Goal: Task Accomplishment & Management: Use online tool/utility

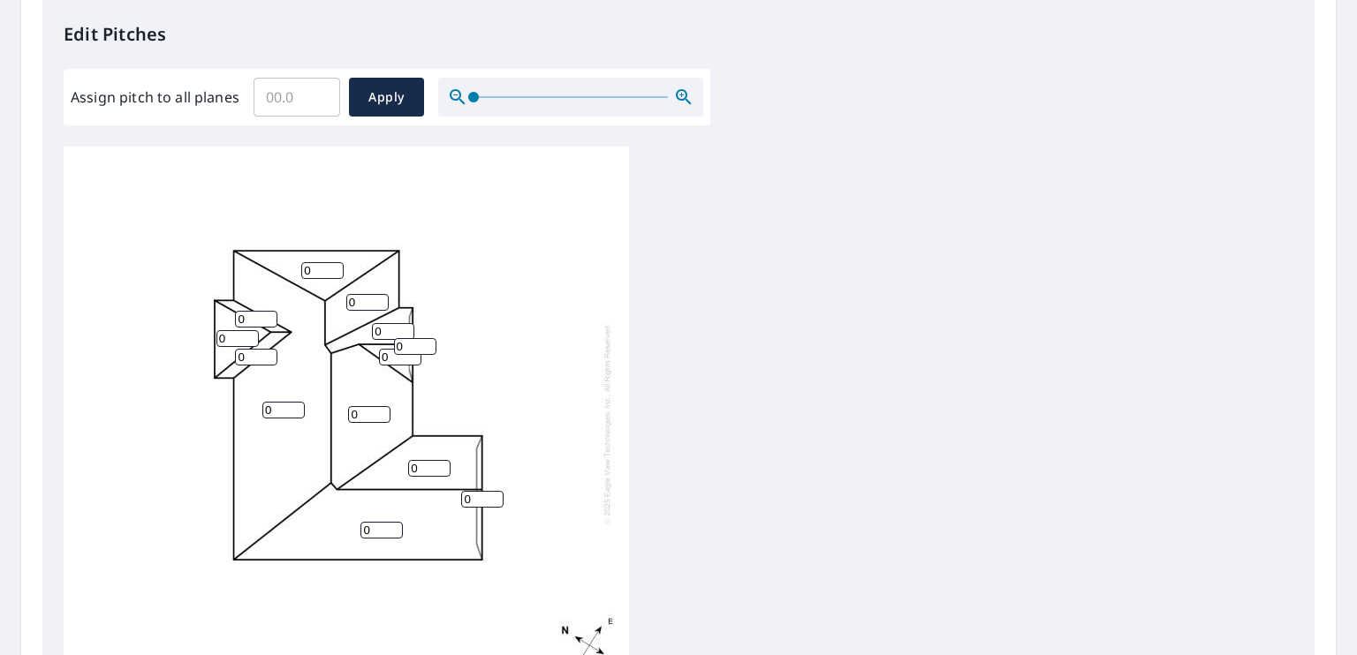
scroll to position [530, 0]
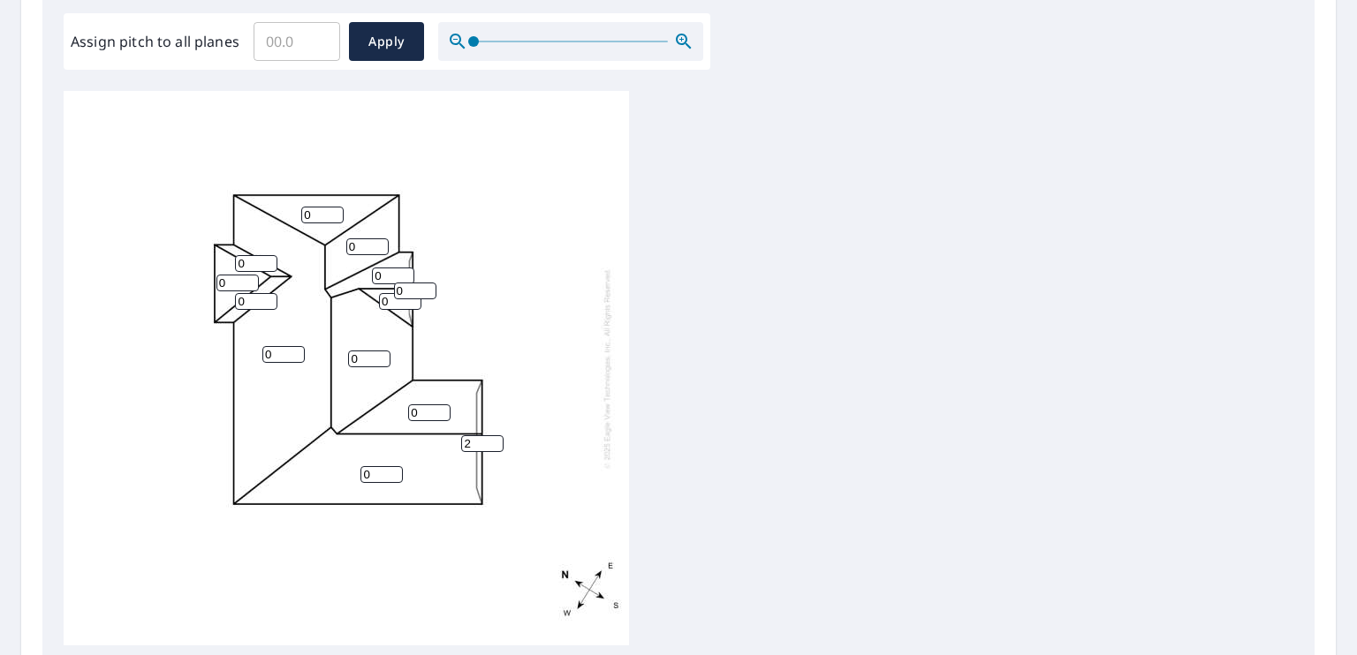
click at [495, 443] on input "3" at bounding box center [482, 443] width 42 height 17
click at [495, 443] on input "4" at bounding box center [482, 443] width 42 height 17
click at [495, 443] on input "5" at bounding box center [482, 443] width 42 height 17
type input "6"
click at [495, 443] on input "6" at bounding box center [482, 443] width 42 height 17
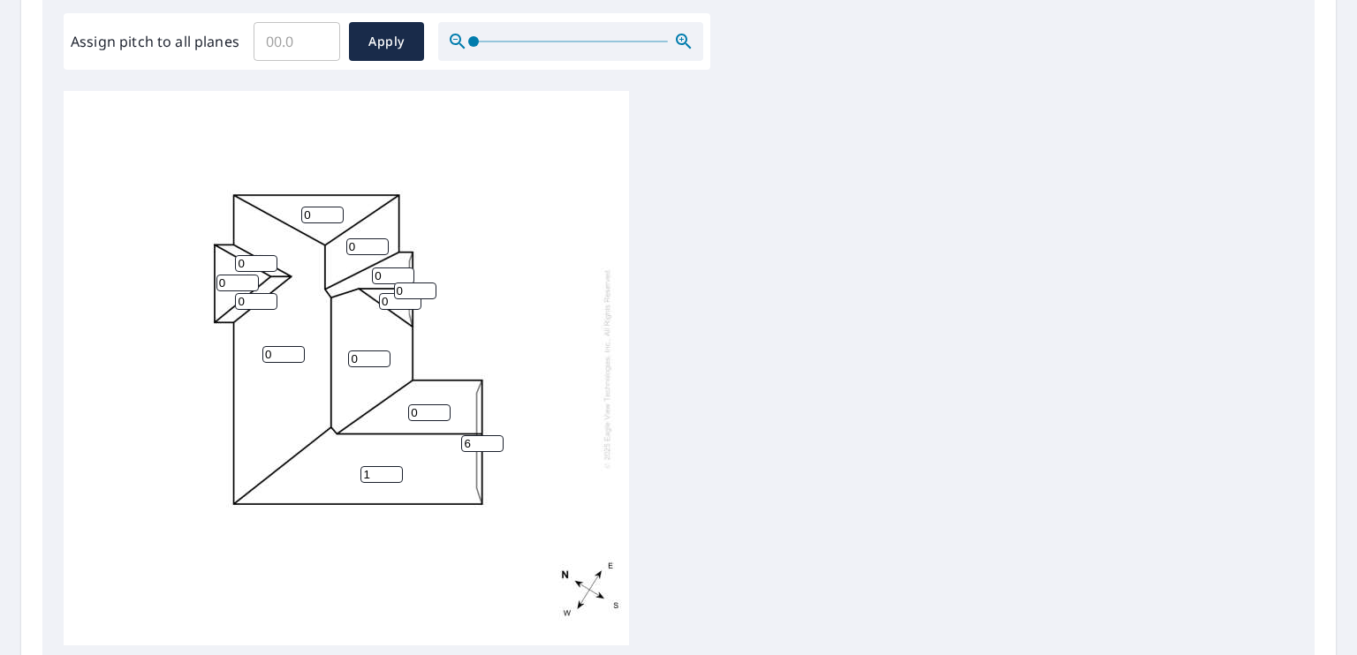
click at [391, 470] on input "1" at bounding box center [381, 474] width 42 height 17
click at [391, 470] on input "2" at bounding box center [381, 474] width 42 height 17
click at [391, 470] on input "3" at bounding box center [381, 474] width 42 height 17
click at [391, 470] on input "4" at bounding box center [381, 474] width 42 height 17
click at [391, 470] on input "5" at bounding box center [381, 474] width 42 height 17
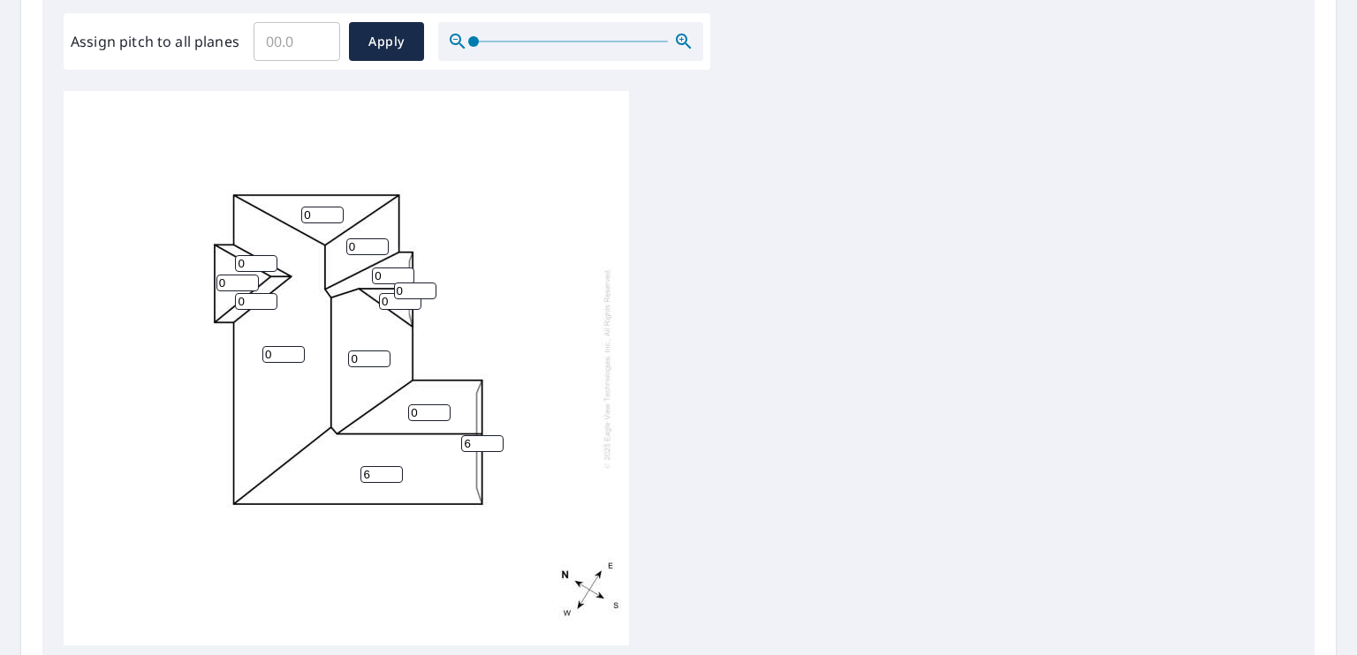
click at [391, 470] on input "6" at bounding box center [381, 474] width 42 height 17
click at [391, 470] on input "8" at bounding box center [381, 474] width 42 height 17
type input "9"
click at [391, 470] on input "9" at bounding box center [381, 474] width 42 height 17
click at [438, 409] on input "2" at bounding box center [429, 413] width 42 height 17
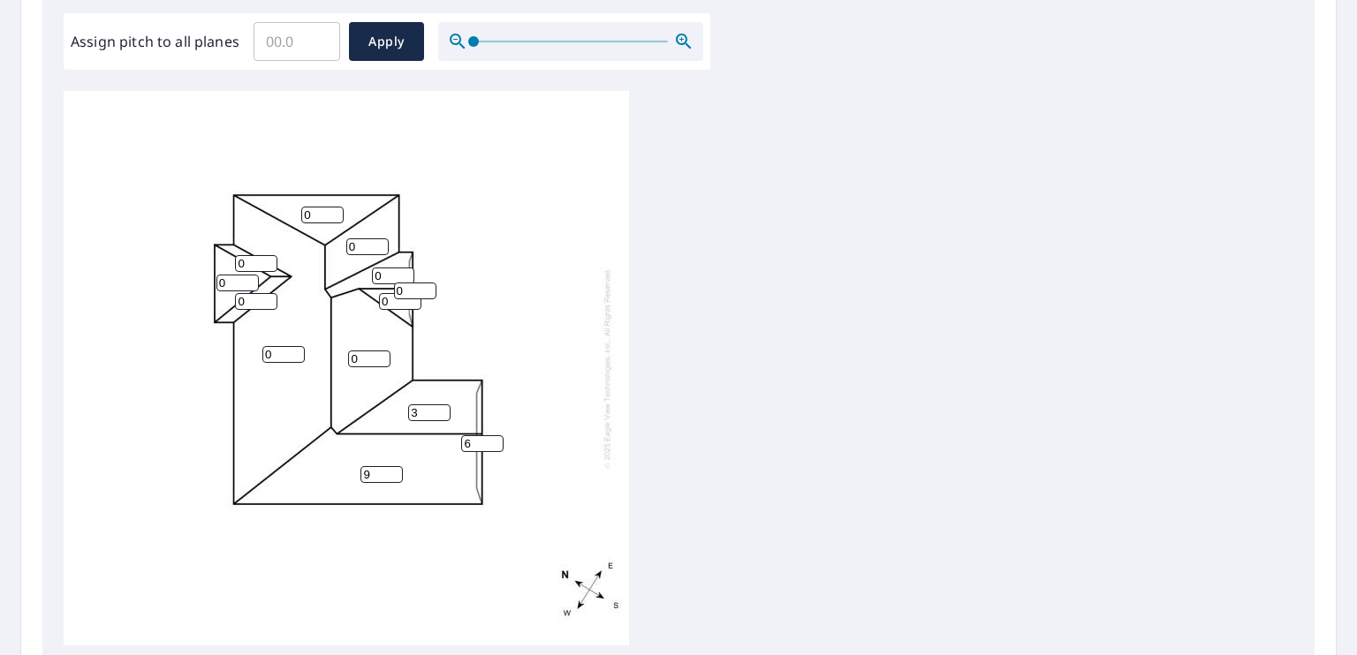
click at [438, 409] on input "3" at bounding box center [429, 413] width 42 height 17
click at [438, 409] on input "5" at bounding box center [429, 413] width 42 height 17
click at [438, 409] on input "6" at bounding box center [429, 413] width 42 height 17
click at [438, 409] on input "8" at bounding box center [429, 413] width 42 height 17
type input "9"
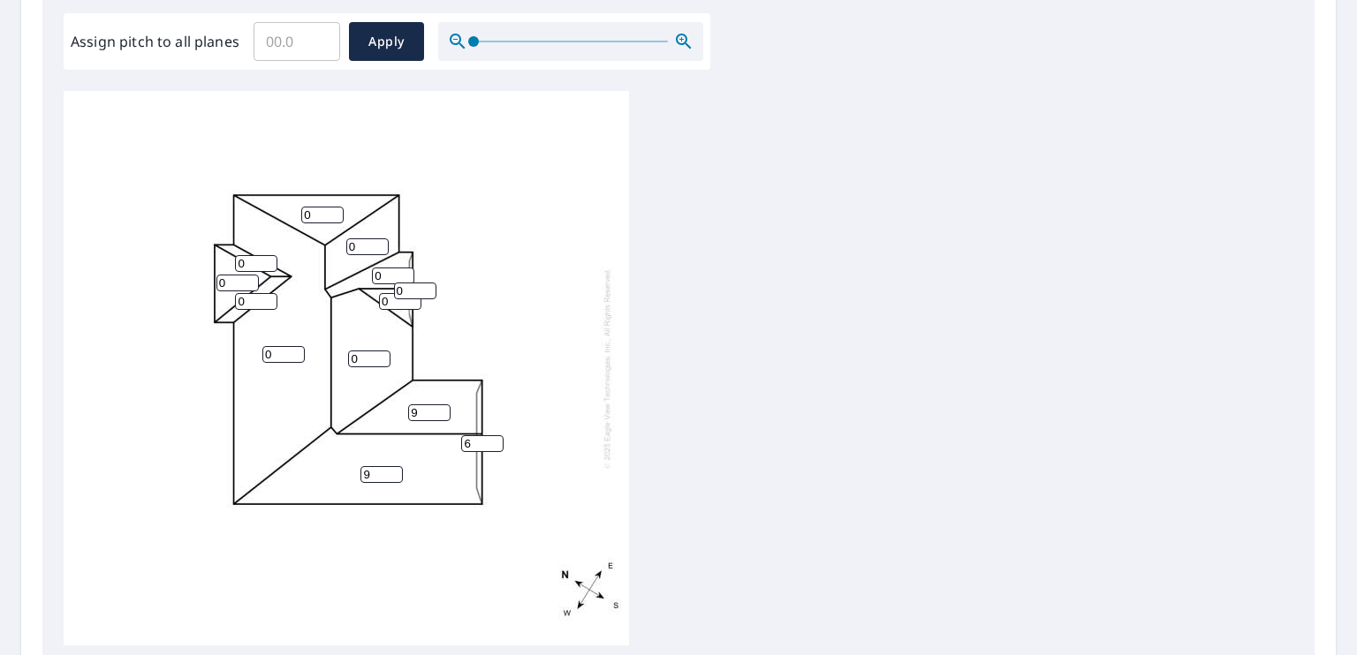
click at [438, 409] on input "9" at bounding box center [429, 413] width 42 height 17
click at [380, 355] on input "2" at bounding box center [369, 359] width 42 height 17
click at [380, 355] on input "4" at bounding box center [369, 359] width 42 height 17
click at [380, 355] on input "6" at bounding box center [369, 359] width 42 height 17
click at [380, 355] on input "7" at bounding box center [369, 359] width 42 height 17
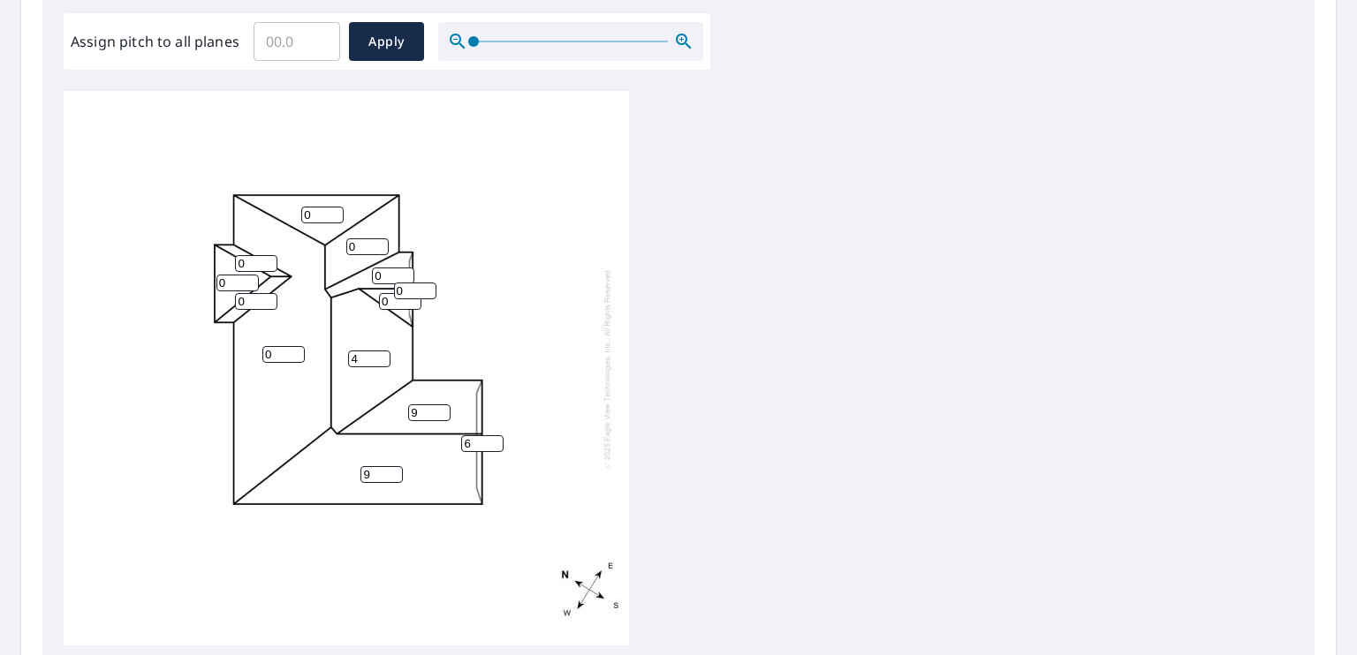
click at [382, 361] on input "4" at bounding box center [369, 359] width 42 height 17
click at [382, 354] on input "7" at bounding box center [369, 359] width 42 height 17
click at [382, 361] on input "5" at bounding box center [369, 359] width 42 height 17
click at [381, 356] on input "7" at bounding box center [369, 359] width 42 height 17
click at [381, 360] on input "5" at bounding box center [369, 359] width 42 height 17
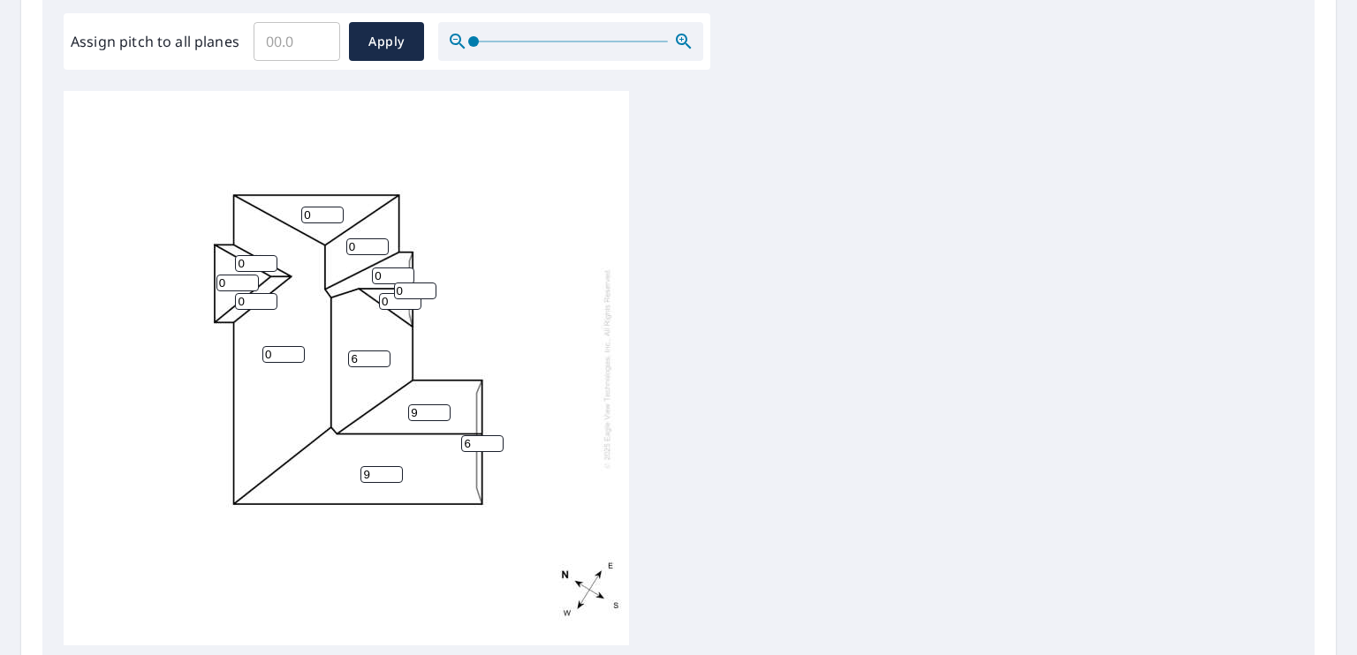
click at [382, 355] on input "7" at bounding box center [369, 359] width 42 height 17
click at [382, 361] on input "5" at bounding box center [369, 359] width 42 height 17
click at [382, 355] on input "8" at bounding box center [369, 359] width 42 height 17
click at [383, 360] on input "5" at bounding box center [369, 359] width 42 height 17
type input "6"
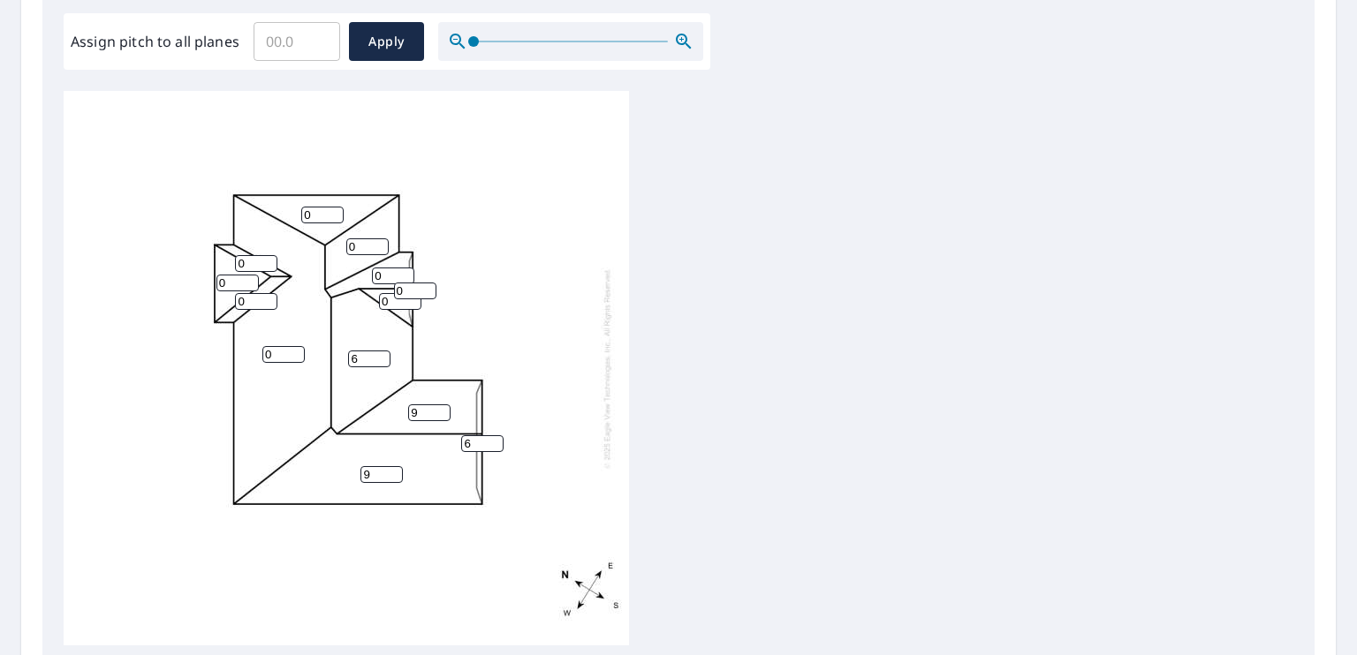
click at [384, 354] on input "6" at bounding box center [369, 359] width 42 height 17
click at [295, 349] on input "3" at bounding box center [283, 354] width 42 height 17
click at [295, 349] on input "5" at bounding box center [283, 354] width 42 height 17
click at [295, 349] on input "7" at bounding box center [283, 354] width 42 height 17
click at [295, 358] on input "5" at bounding box center [283, 354] width 42 height 17
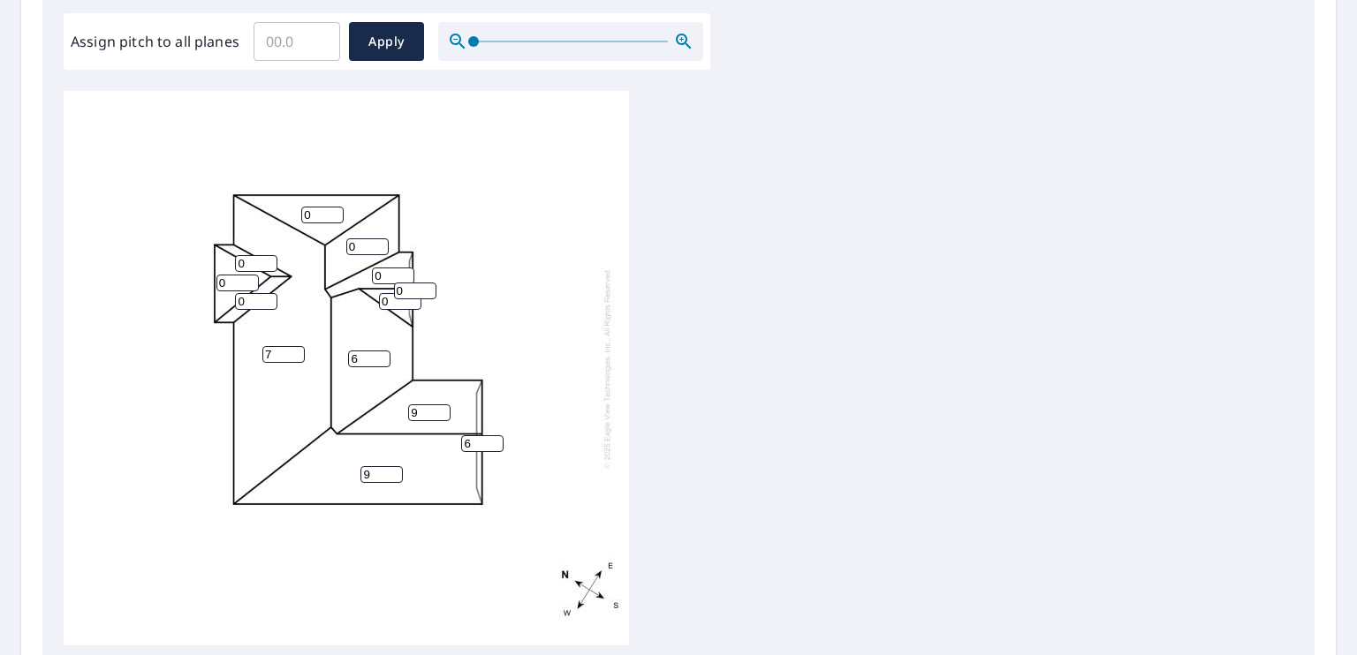
click at [295, 352] on input "7" at bounding box center [283, 354] width 42 height 17
click at [295, 356] on input "5" at bounding box center [283, 354] width 42 height 17
click at [296, 352] on input "7" at bounding box center [283, 354] width 42 height 17
click at [296, 354] on input "9" at bounding box center [283, 354] width 42 height 17
click at [296, 348] on input "11" at bounding box center [283, 354] width 42 height 17
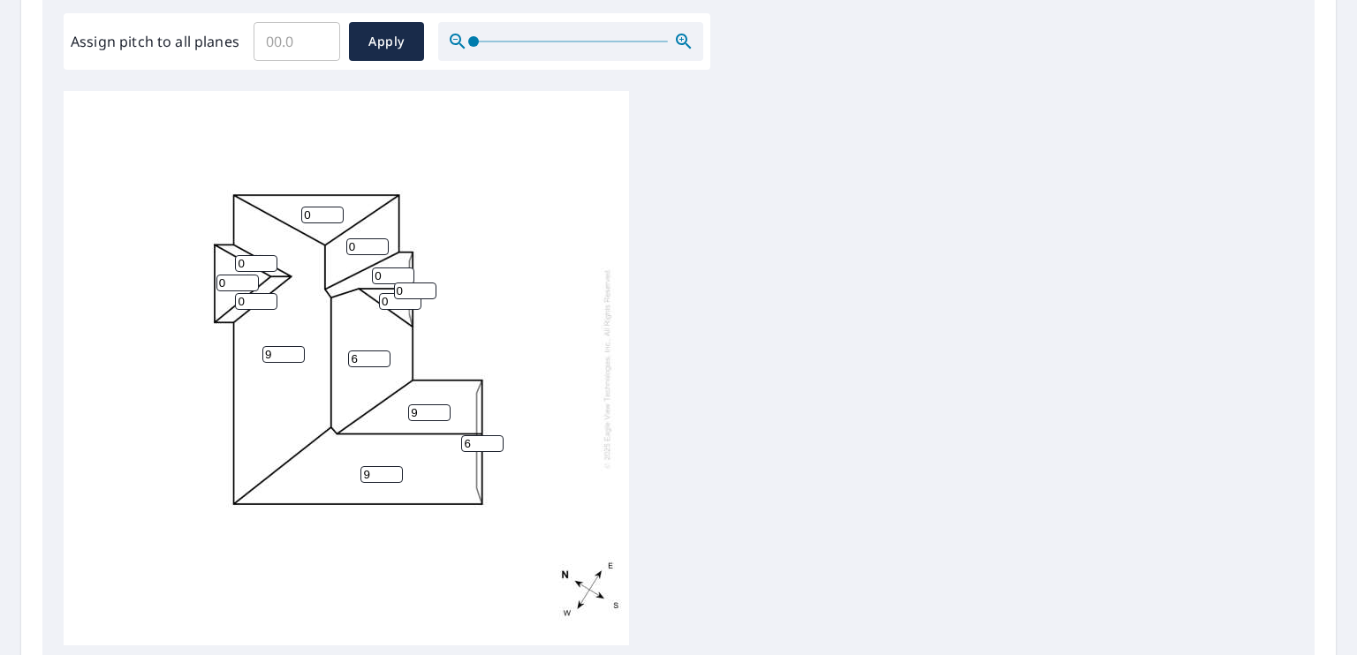
click at [296, 357] on input "9" at bounding box center [283, 354] width 42 height 17
click at [296, 357] on input "7" at bounding box center [283, 354] width 42 height 17
type input "6"
click at [296, 357] on input "6" at bounding box center [283, 354] width 42 height 17
click at [270, 300] on input "1" at bounding box center [256, 301] width 42 height 17
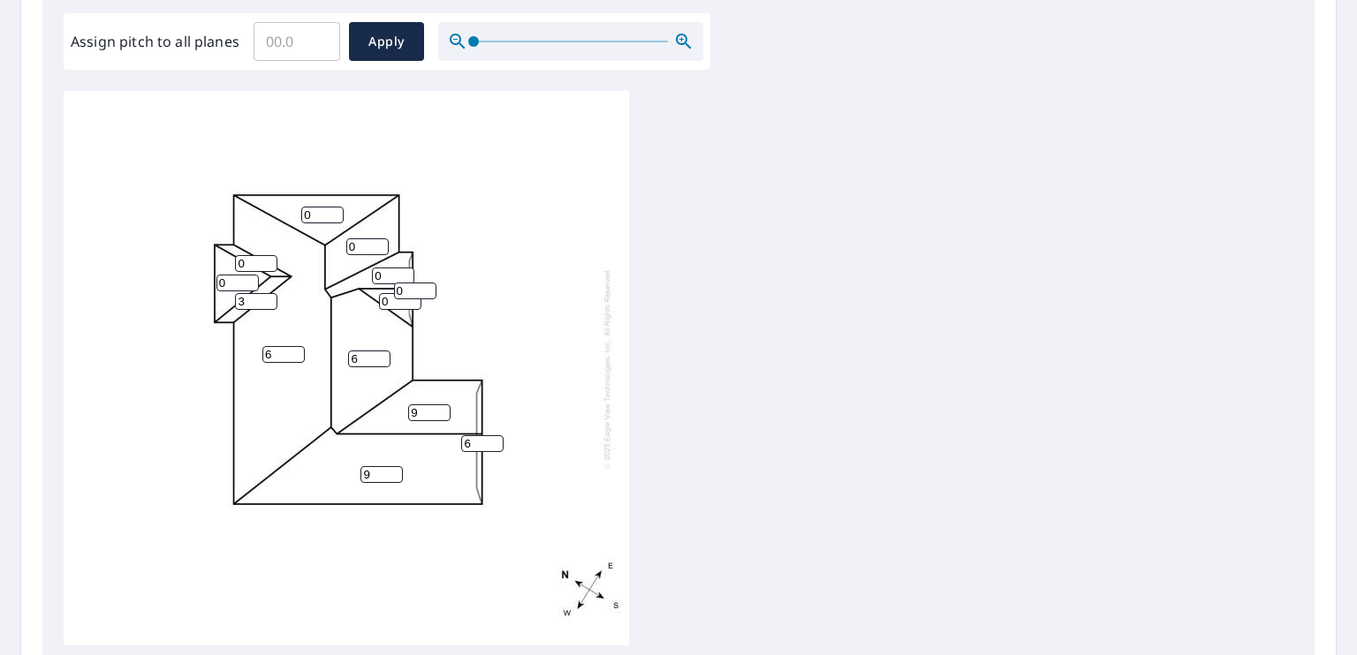
click at [270, 300] on input "3" at bounding box center [256, 301] width 42 height 17
click at [270, 300] on input "5" at bounding box center [256, 301] width 42 height 17
click at [270, 300] on input "7" at bounding box center [256, 301] width 42 height 17
type input "9"
click at [270, 300] on input "9" at bounding box center [256, 301] width 42 height 17
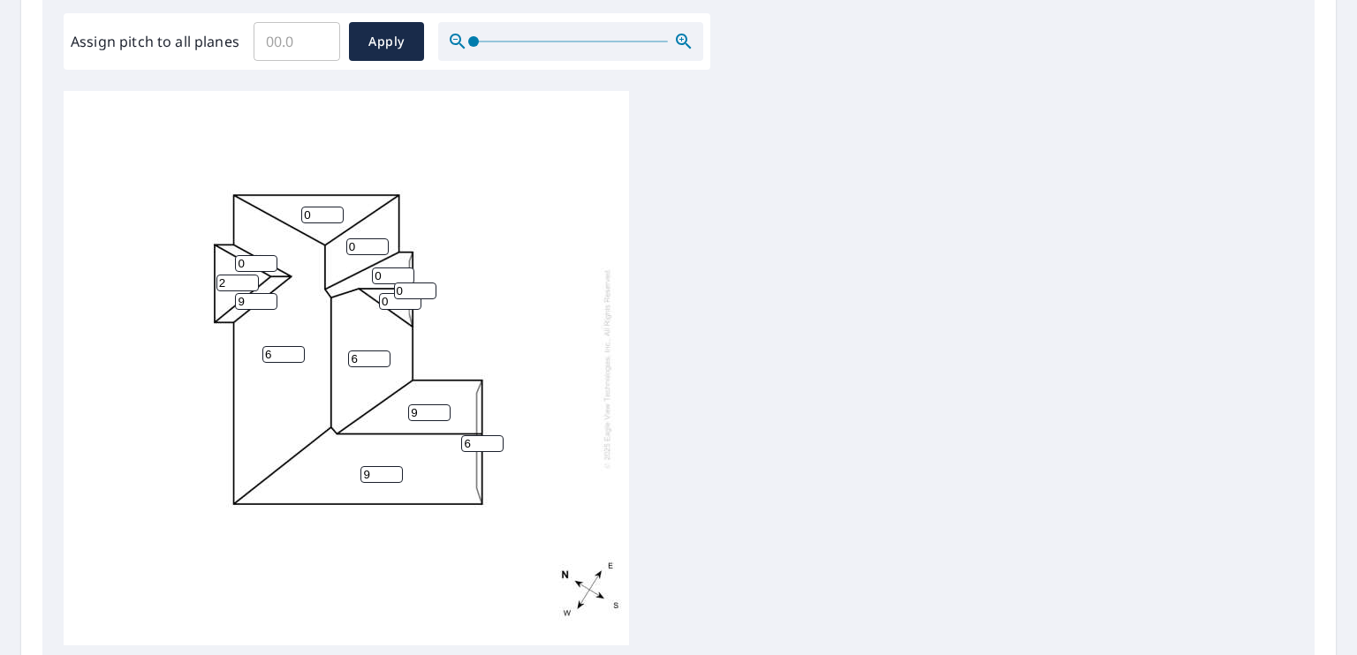
click at [246, 280] on input "2" at bounding box center [237, 283] width 42 height 17
click at [246, 280] on input "4" at bounding box center [237, 283] width 42 height 17
type input "6"
click at [246, 280] on input "6" at bounding box center [237, 283] width 42 height 17
click at [267, 257] on input "2" at bounding box center [256, 263] width 42 height 17
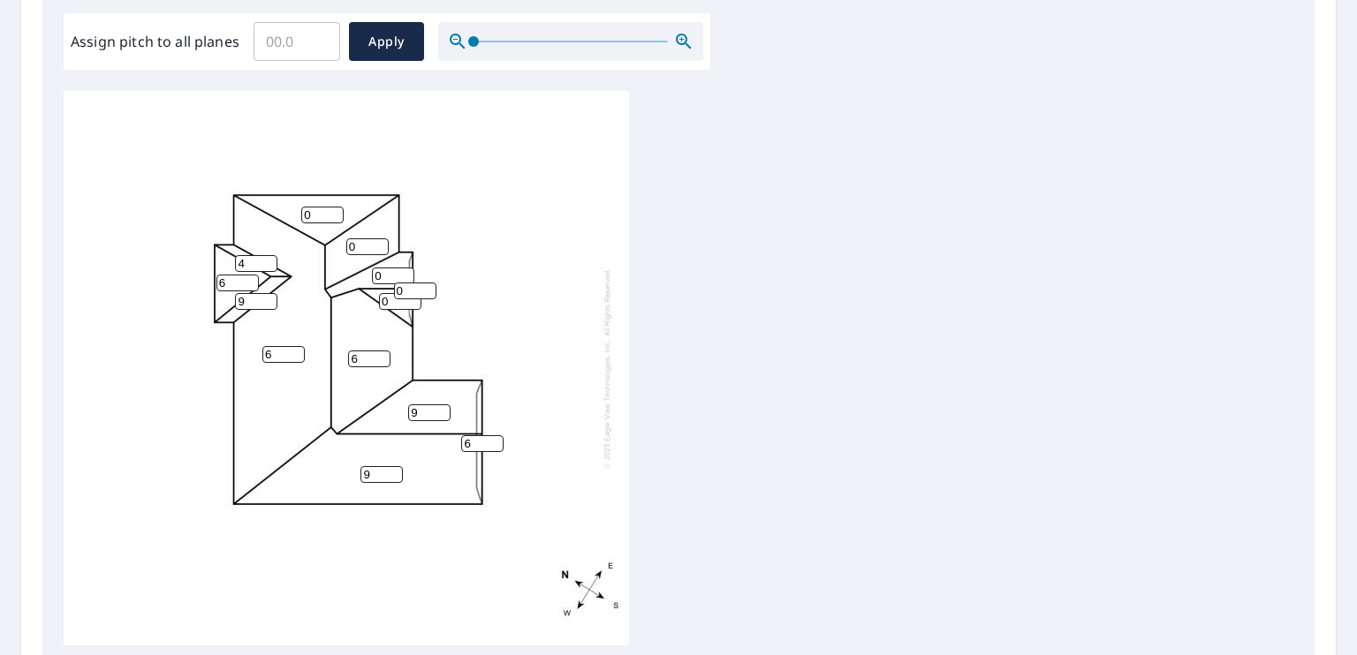
click at [267, 257] on input "5" at bounding box center [256, 263] width 42 height 17
click at [267, 257] on input "7" at bounding box center [256, 263] width 42 height 17
type input "9"
click at [267, 257] on input "9" at bounding box center [256, 263] width 42 height 17
click at [332, 209] on input "2" at bounding box center [322, 215] width 42 height 17
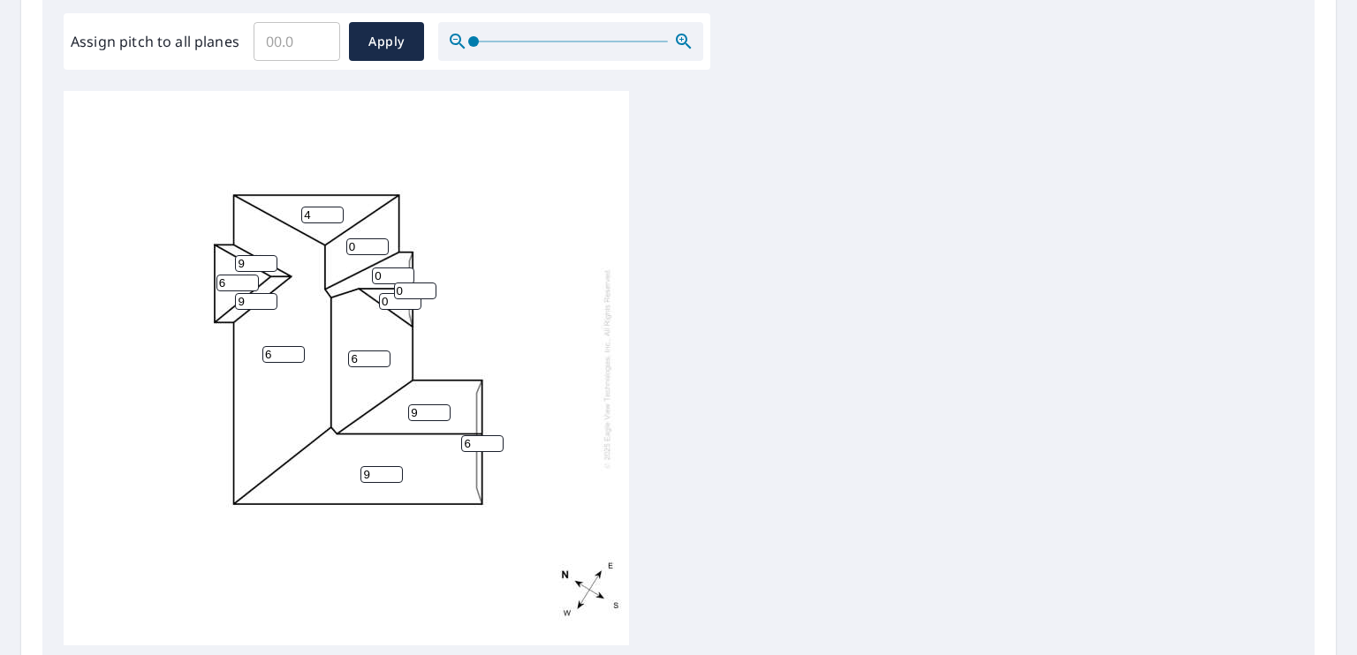
click at [332, 209] on input "4" at bounding box center [322, 215] width 42 height 17
click at [332, 209] on input "7" at bounding box center [322, 215] width 42 height 17
click at [332, 209] on input "9" at bounding box center [322, 215] width 42 height 17
click at [332, 209] on input "10" at bounding box center [322, 215] width 42 height 17
click at [332, 215] on input "8" at bounding box center [322, 215] width 42 height 17
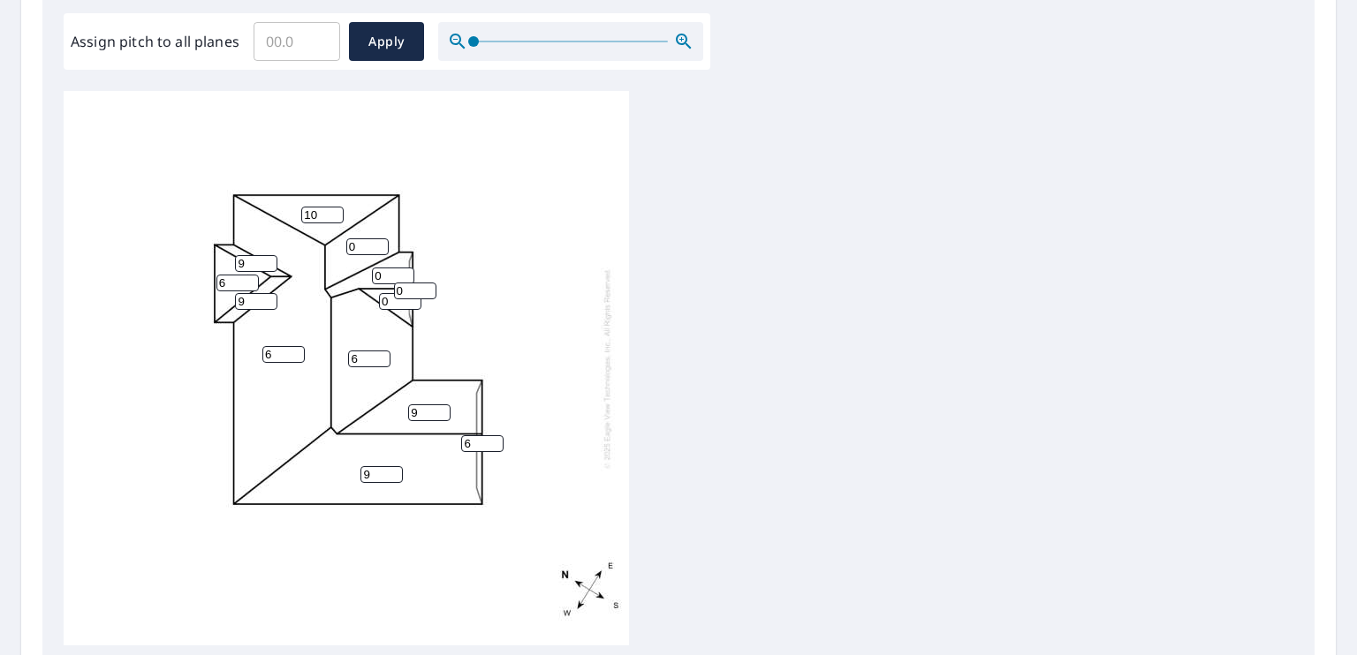
click at [333, 212] on input "10" at bounding box center [322, 215] width 42 height 17
type input "9"
click at [333, 215] on input "9" at bounding box center [322, 215] width 42 height 17
click at [378, 241] on input "2" at bounding box center [367, 247] width 42 height 17
click at [378, 241] on input "4" at bounding box center [367, 247] width 42 height 17
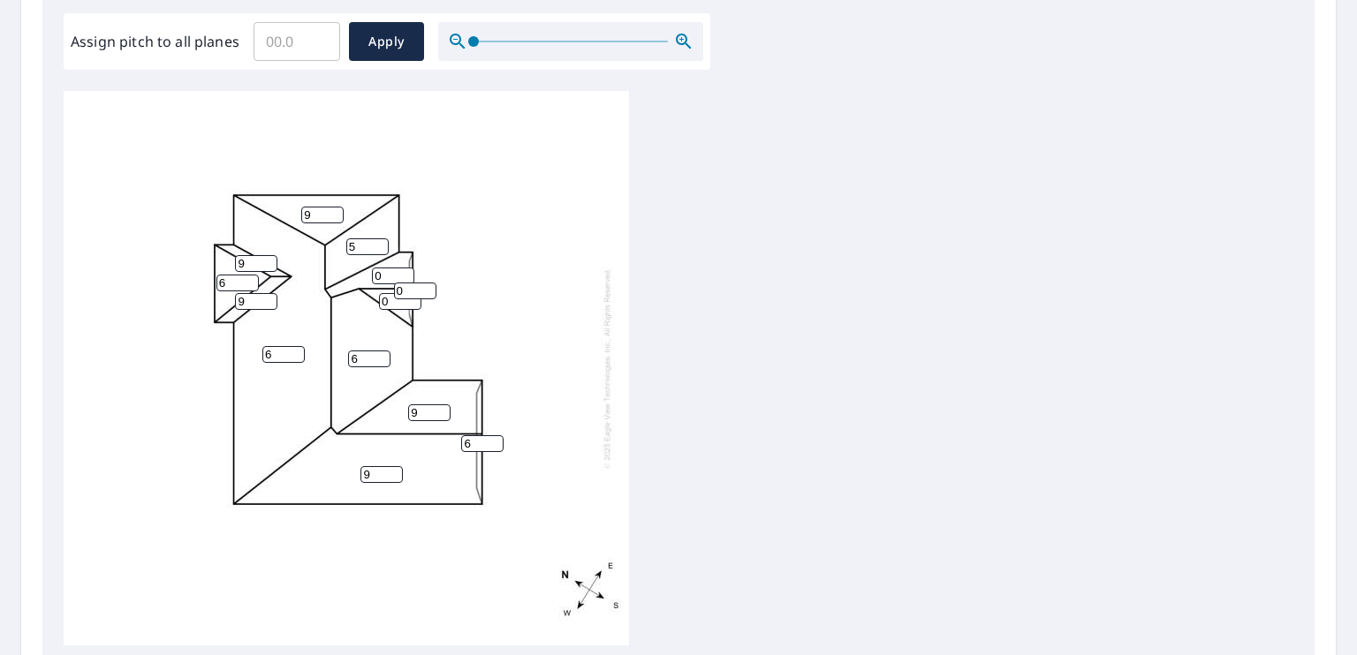
click at [378, 241] on input "5" at bounding box center [367, 247] width 42 height 17
type input "6"
click at [378, 241] on input "6" at bounding box center [367, 247] width 42 height 17
click at [406, 271] on input "1" at bounding box center [393, 276] width 42 height 17
click at [406, 271] on input "3" at bounding box center [393, 276] width 42 height 17
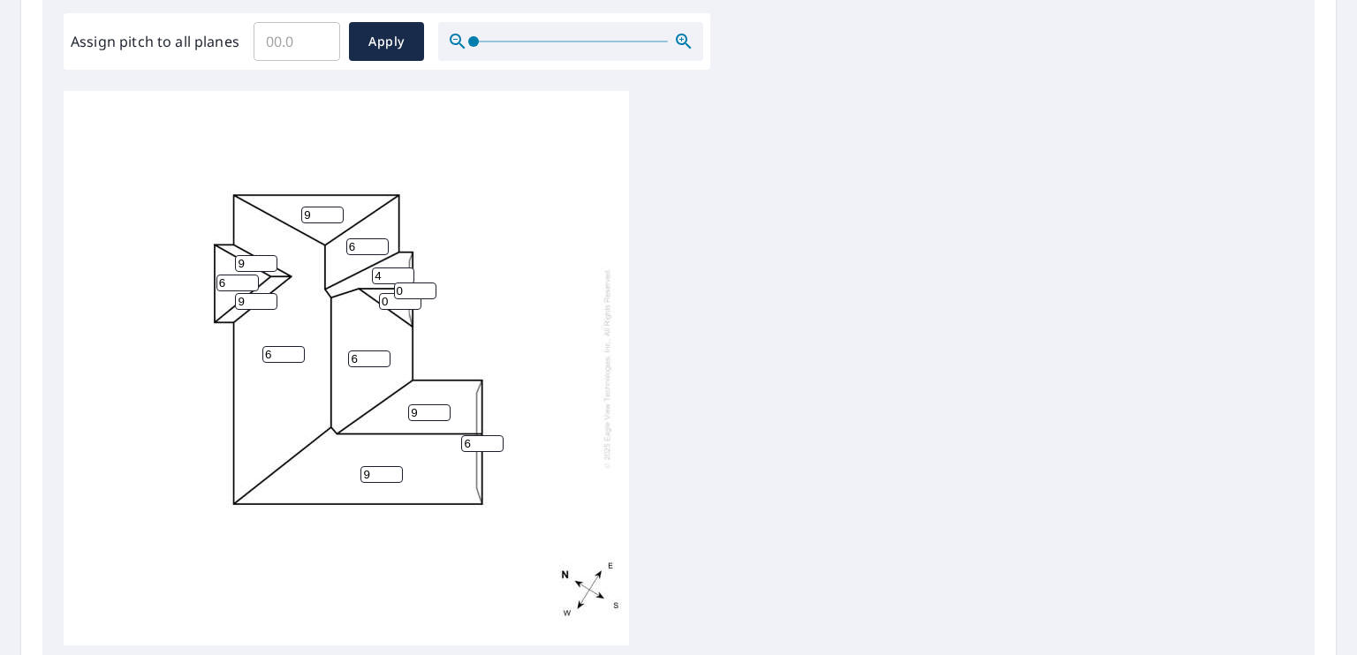
click at [406, 271] on input "4" at bounding box center [393, 276] width 42 height 17
click at [406, 271] on input "5" at bounding box center [393, 276] width 42 height 17
click at [406, 271] on input "7" at bounding box center [393, 276] width 42 height 17
type input "9"
click at [406, 271] on input "9" at bounding box center [393, 276] width 42 height 17
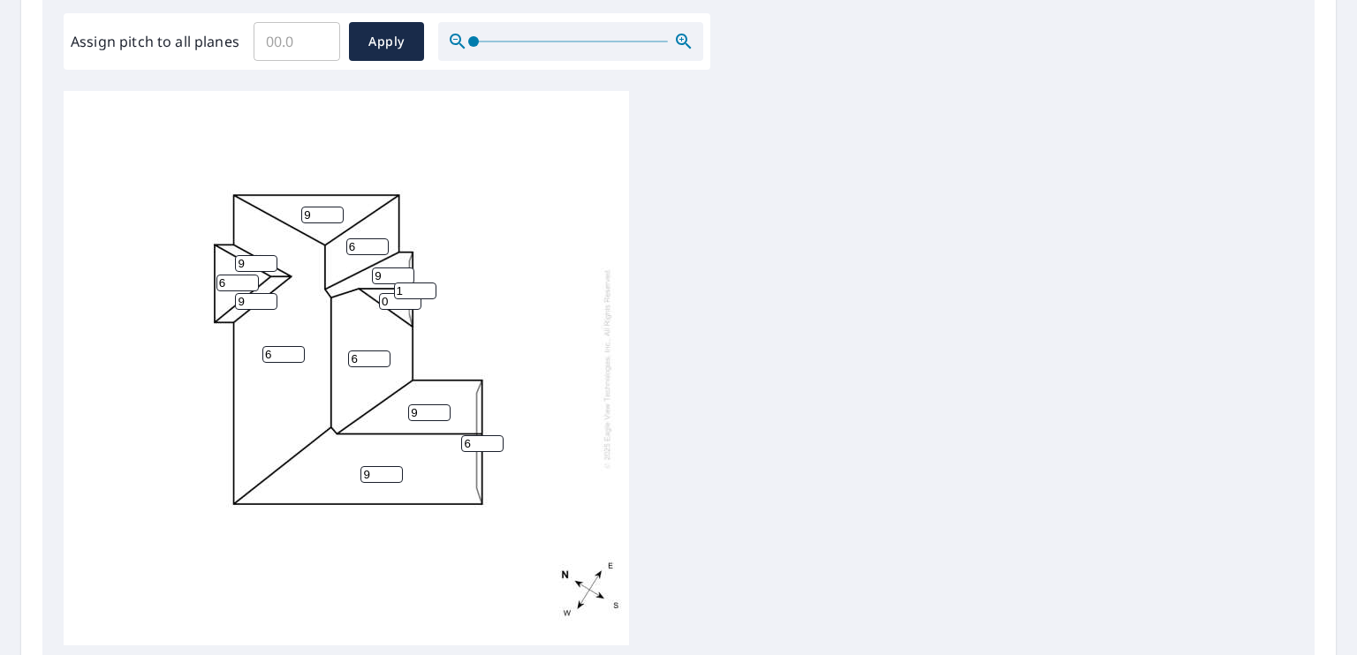
click at [424, 288] on input "2" at bounding box center [415, 291] width 42 height 17
click at [424, 288] on input "3" at bounding box center [415, 291] width 42 height 17
click at [424, 288] on input "4" at bounding box center [415, 291] width 42 height 17
click at [424, 288] on input "5" at bounding box center [415, 291] width 42 height 17
click at [424, 288] on input "7" at bounding box center [415, 291] width 42 height 17
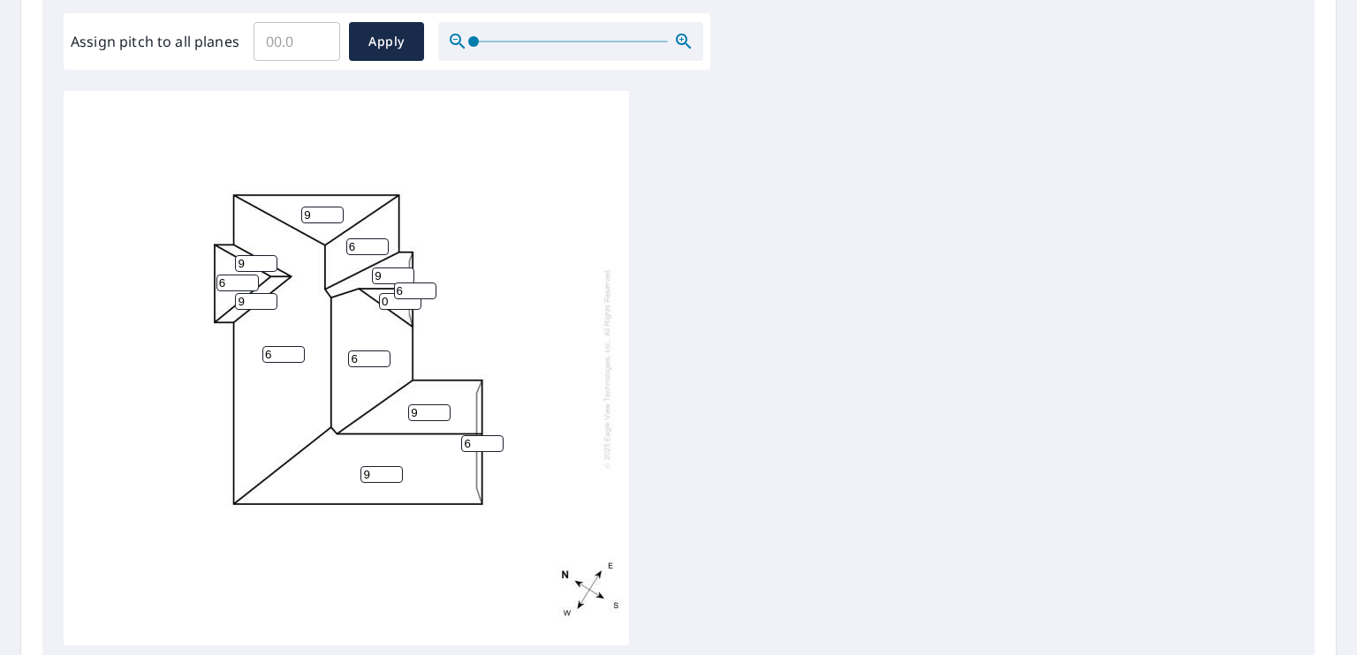
type input "6"
click at [425, 292] on input "6" at bounding box center [415, 291] width 42 height 17
click at [413, 302] on input "0" at bounding box center [400, 301] width 42 height 17
click at [389, 299] on input "0" at bounding box center [400, 301] width 42 height 17
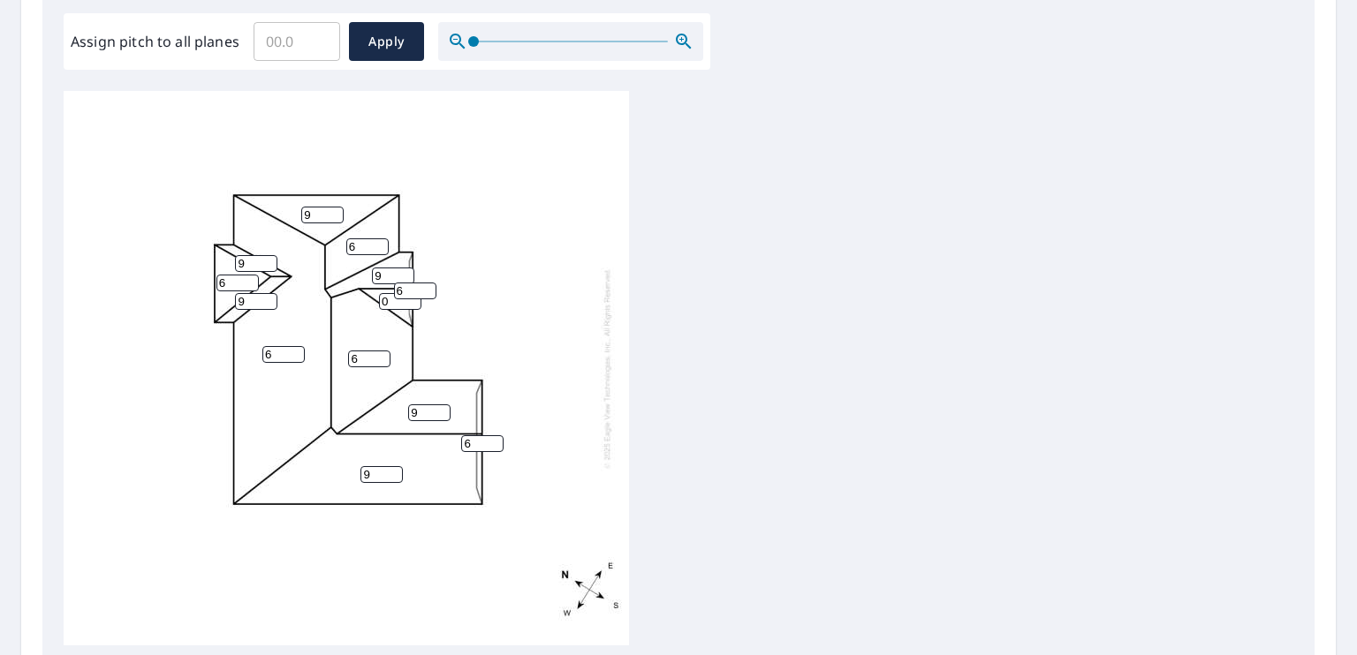
click at [389, 299] on input "0" at bounding box center [400, 301] width 42 height 17
click at [388, 296] on input "0" at bounding box center [400, 301] width 42 height 17
click at [390, 298] on input "0" at bounding box center [400, 301] width 42 height 17
click at [392, 297] on input "0" at bounding box center [400, 301] width 42 height 17
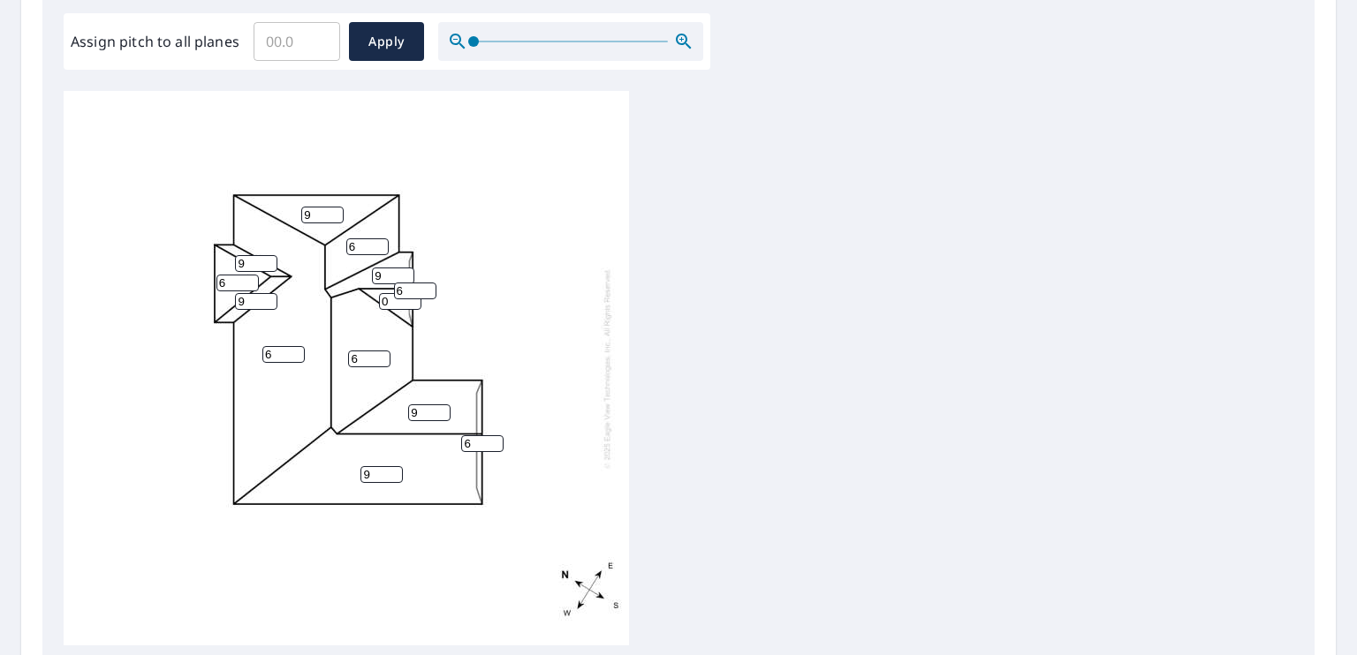
click at [410, 301] on input "0" at bounding box center [400, 301] width 42 height 17
click at [417, 301] on input "0" at bounding box center [400, 301] width 42 height 17
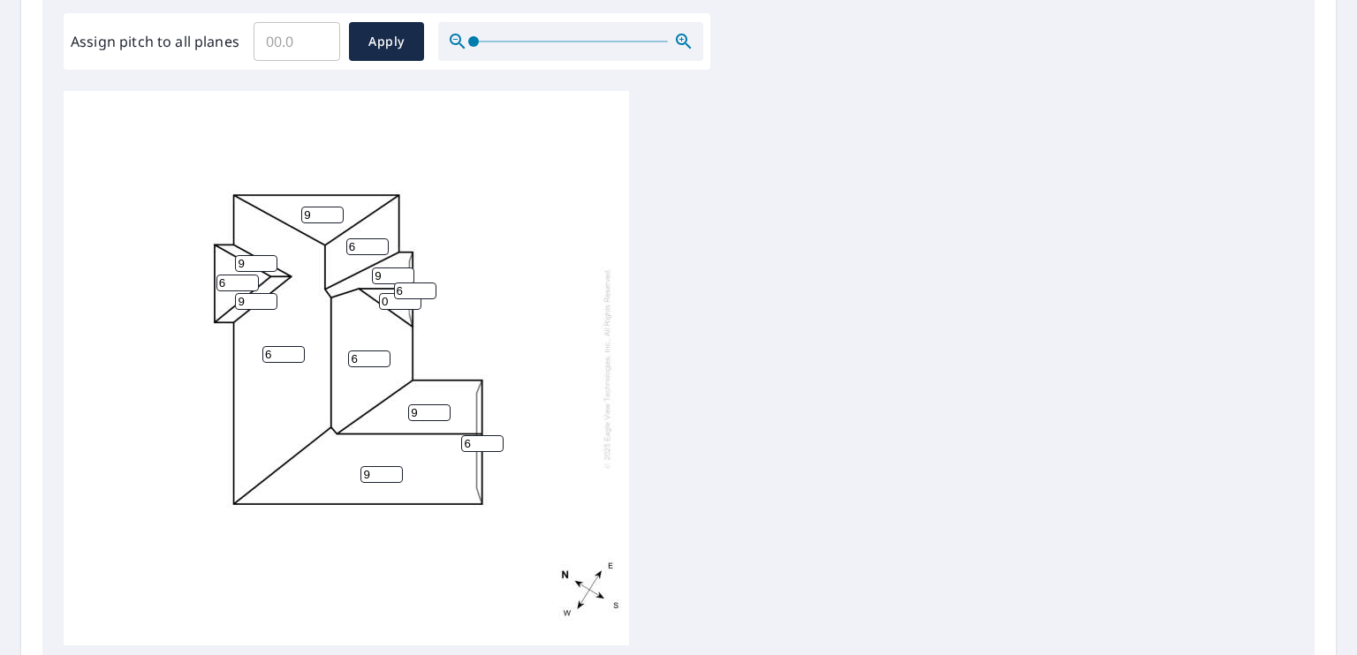
click at [417, 301] on input "0" at bounding box center [400, 301] width 42 height 17
click at [410, 301] on input "0" at bounding box center [400, 301] width 42 height 17
click at [410, 300] on input "5" at bounding box center [400, 301] width 42 height 17
click at [410, 300] on input "7" at bounding box center [400, 301] width 42 height 17
click at [410, 300] on input "8" at bounding box center [400, 301] width 42 height 17
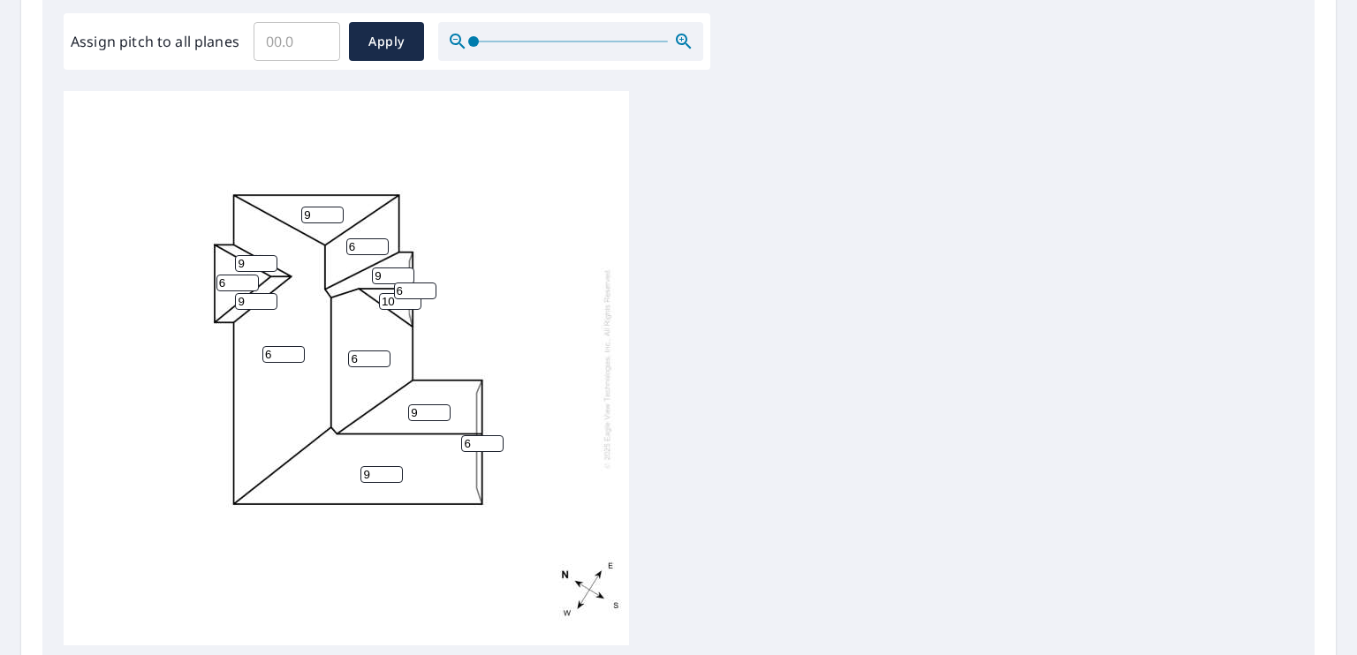
click at [410, 300] on input "10" at bounding box center [400, 301] width 42 height 17
click at [412, 305] on input "8" at bounding box center [400, 301] width 42 height 17
click at [412, 301] on input "5" at bounding box center [400, 301] width 42 height 17
click at [412, 301] on input "0" at bounding box center [400, 301] width 42 height 17
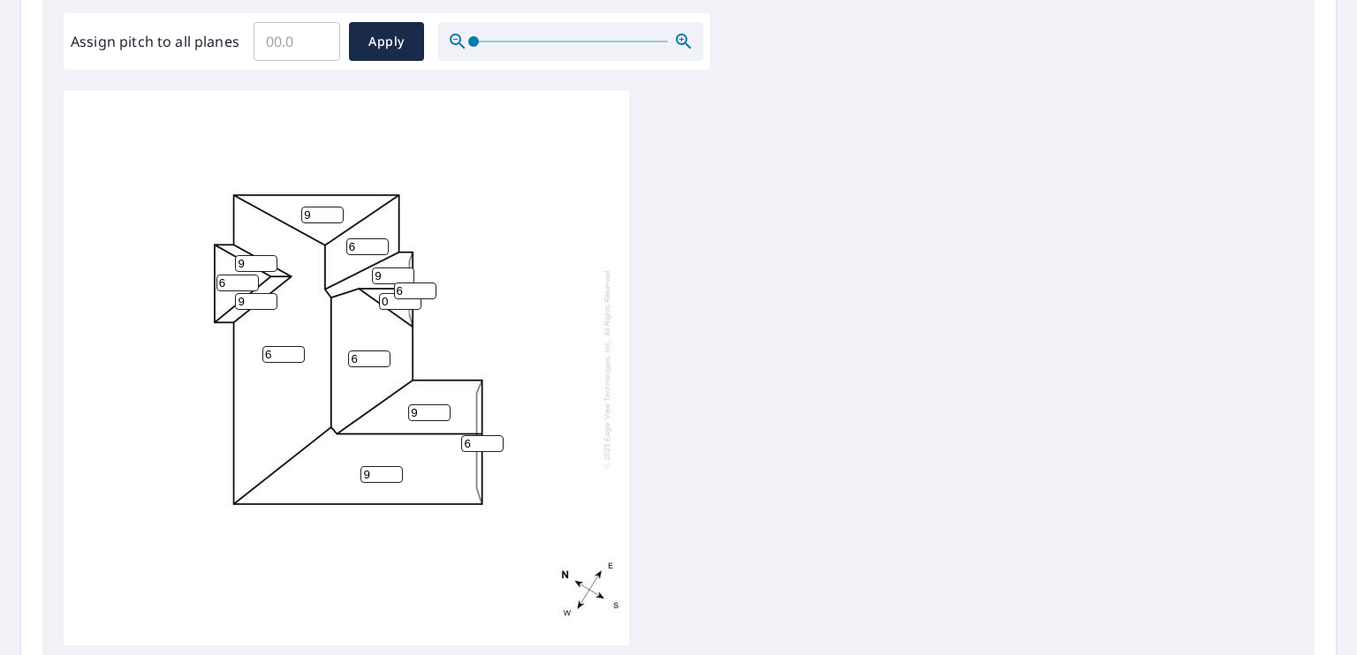
click at [412, 301] on input "0" at bounding box center [400, 301] width 42 height 17
click at [413, 301] on input "0" at bounding box center [400, 301] width 42 height 17
click at [411, 301] on input "0" at bounding box center [400, 301] width 42 height 17
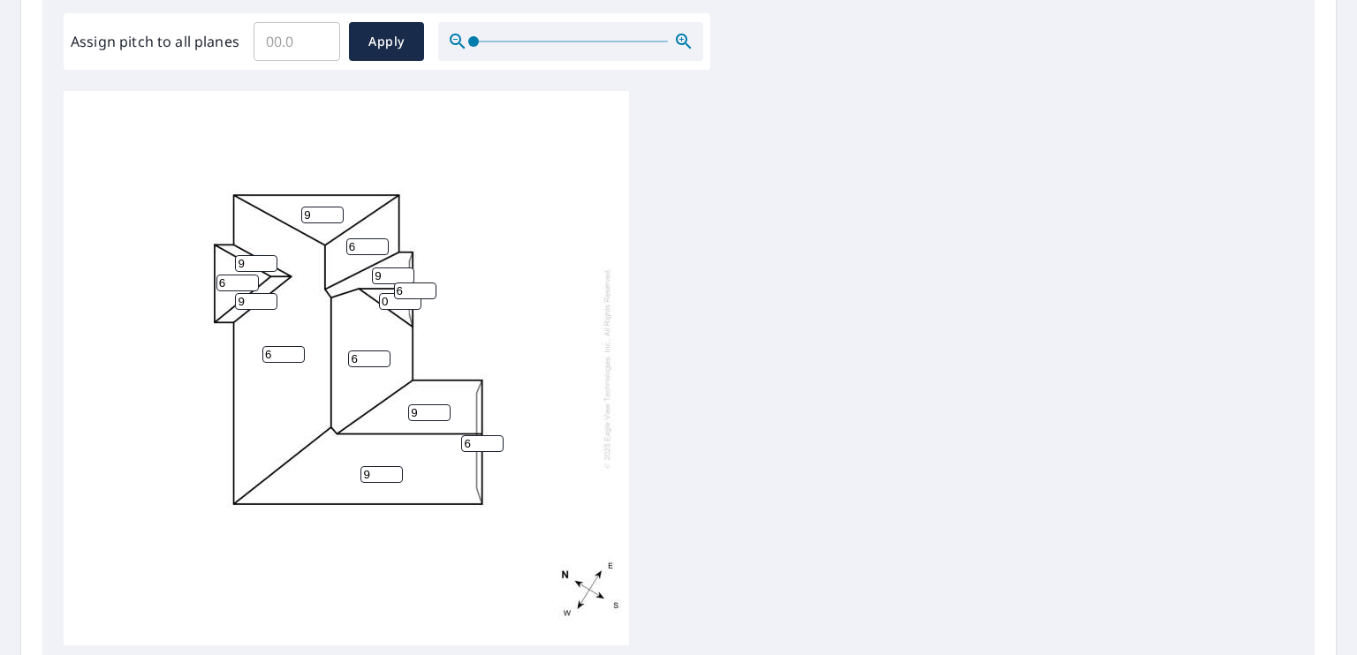
click at [411, 301] on input "0" at bounding box center [400, 301] width 42 height 17
click at [411, 300] on input "5" at bounding box center [400, 301] width 42 height 17
type input "8"
click at [411, 300] on input "8" at bounding box center [400, 301] width 42 height 17
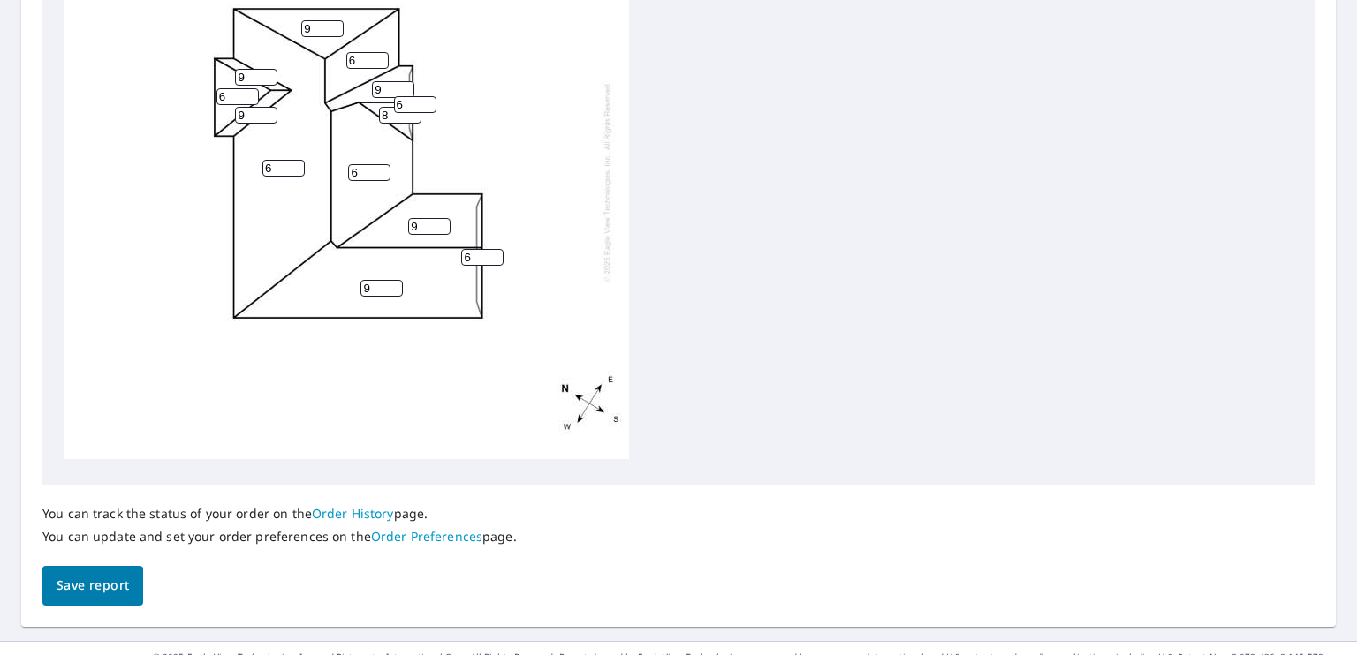
scroll to position [742, 0]
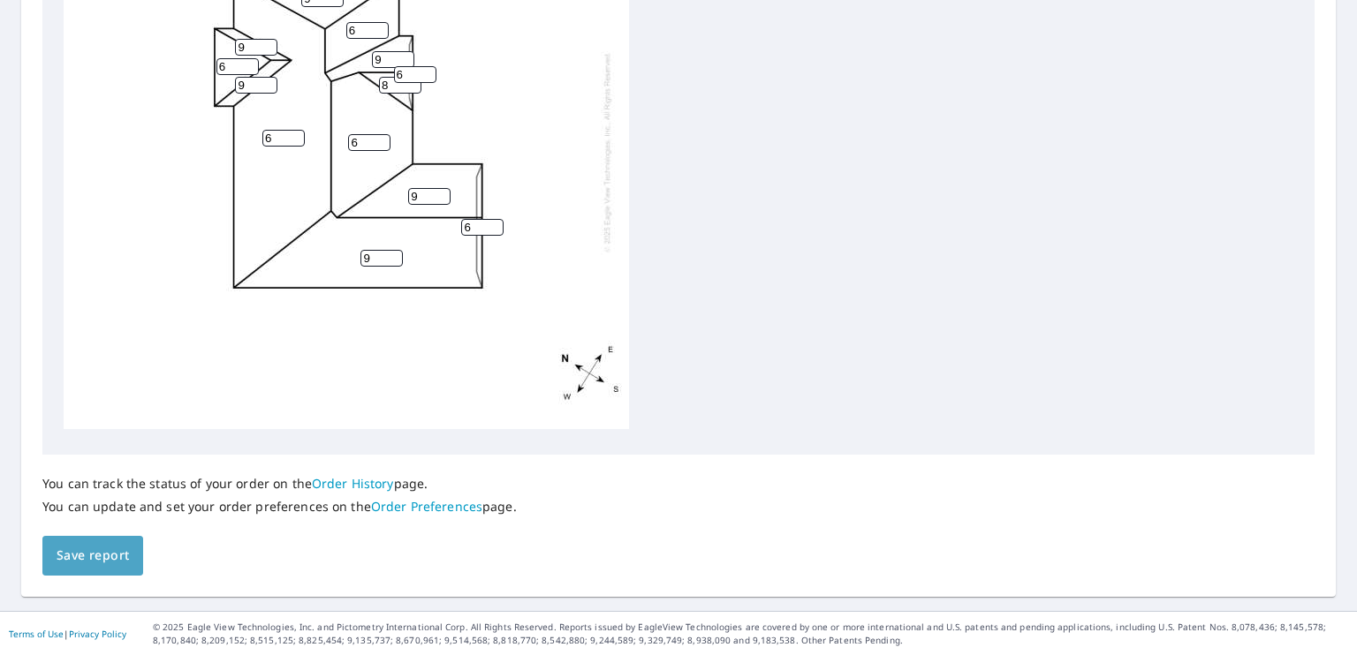
click at [87, 542] on button "Save report" at bounding box center [92, 556] width 101 height 40
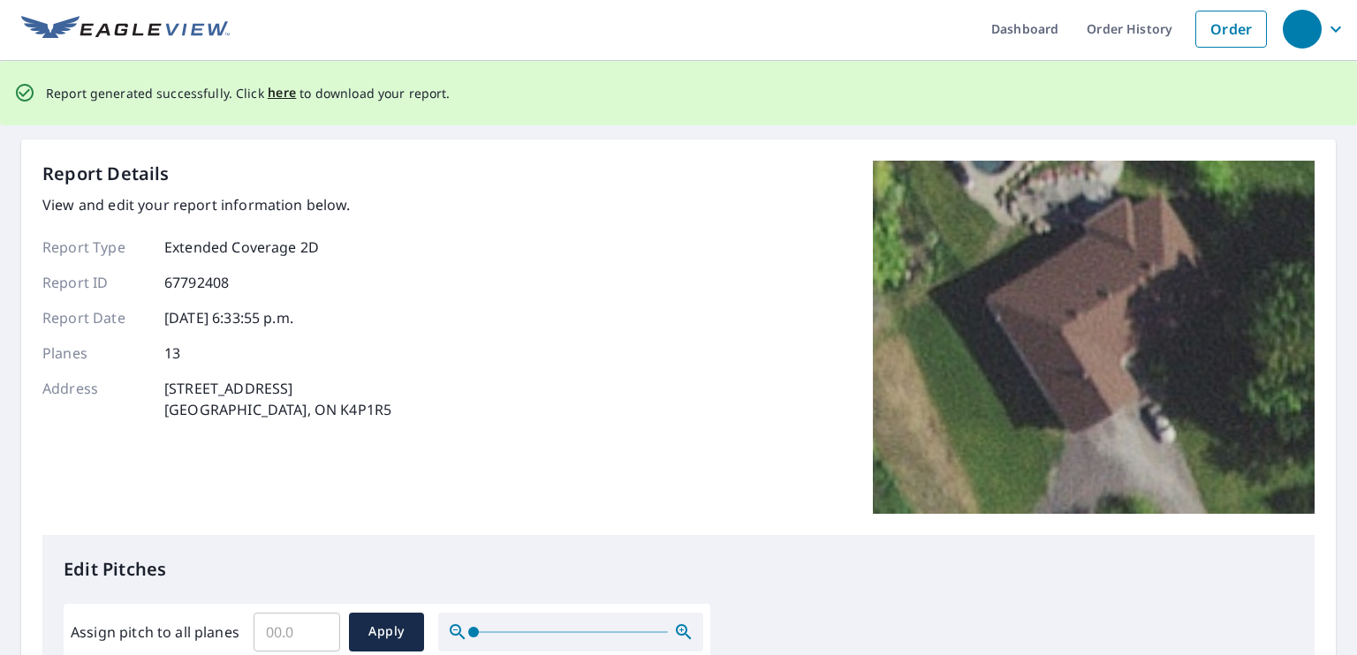
scroll to position [0, 0]
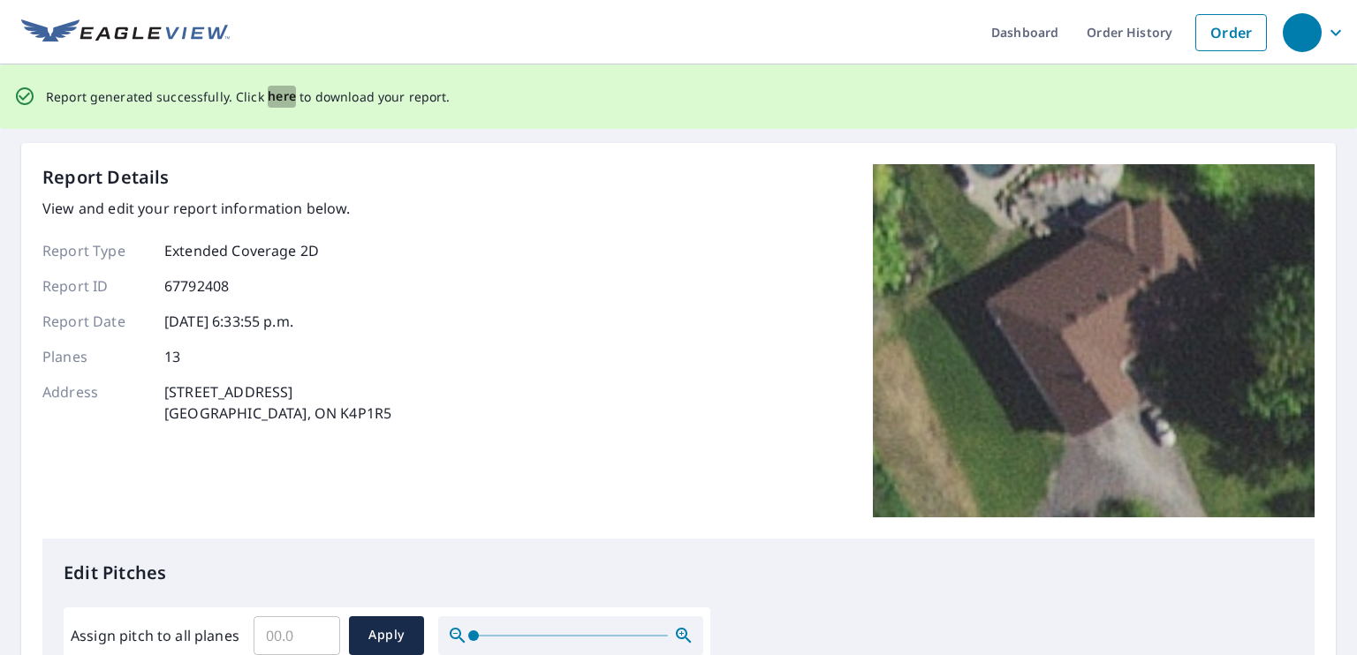
click at [276, 93] on span "here" at bounding box center [282, 97] width 29 height 22
